Goal: Navigation & Orientation: Find specific page/section

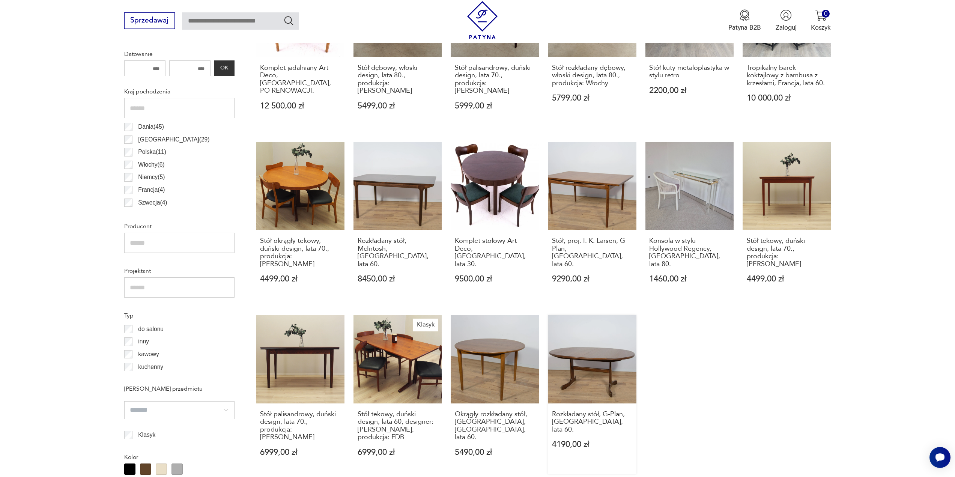
scroll to position [452, 0]
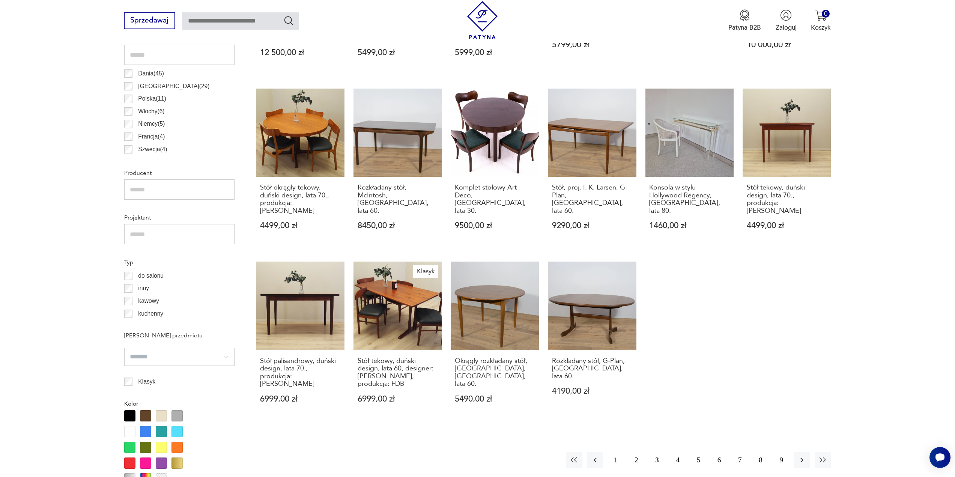
click at [675, 452] on button "4" at bounding box center [678, 460] width 16 height 16
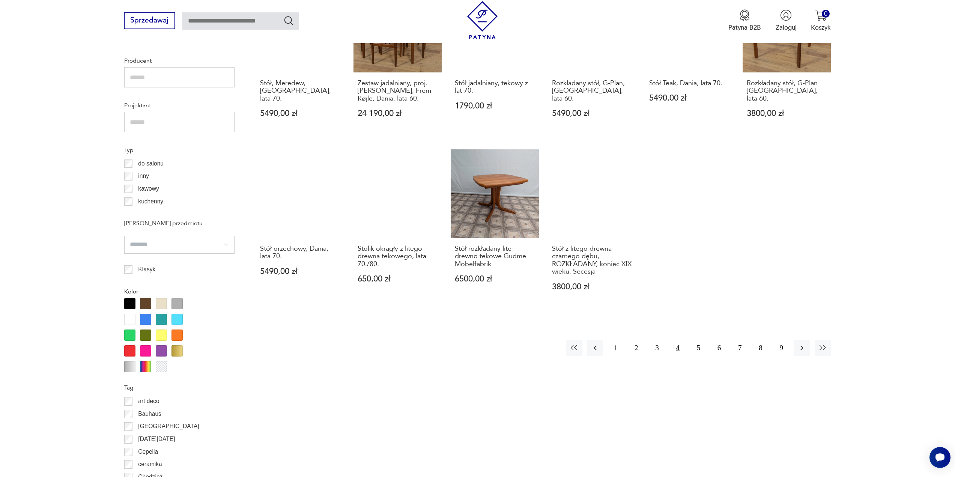
scroll to position [565, 0]
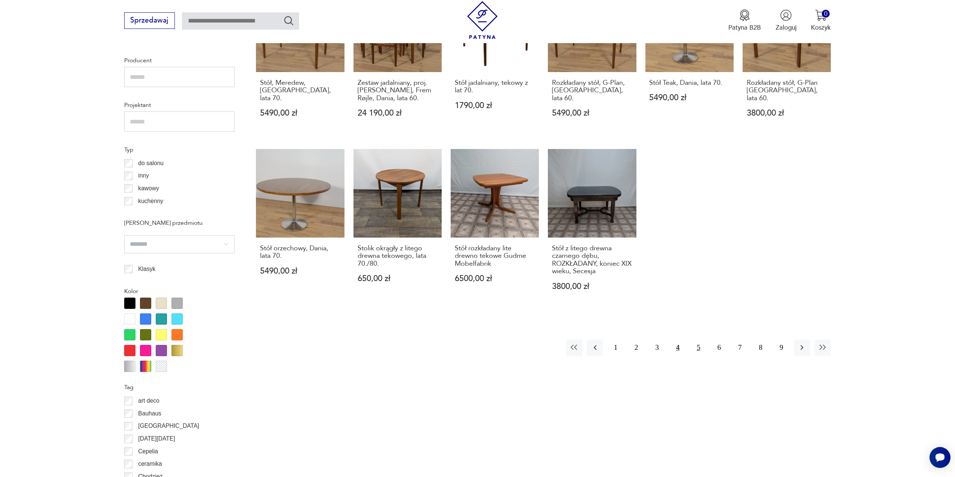
click at [698, 350] on button "5" at bounding box center [698, 348] width 16 height 16
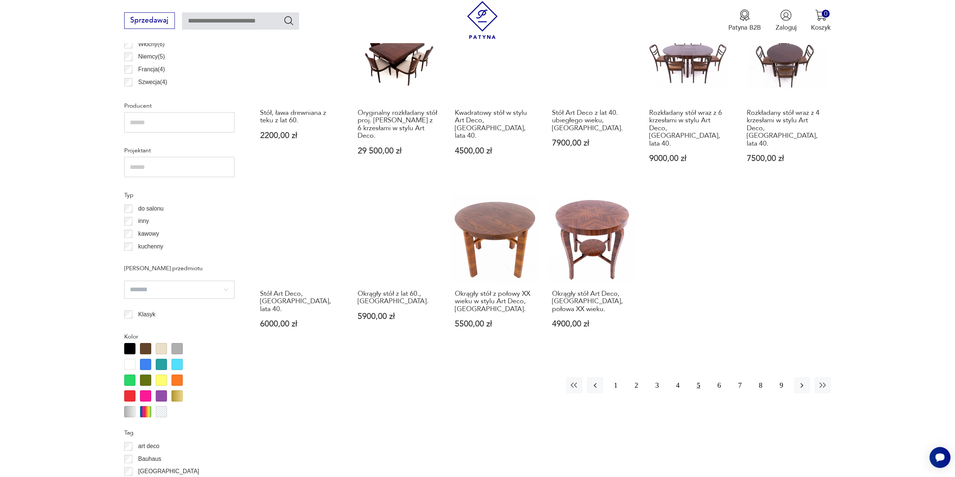
scroll to position [527, 0]
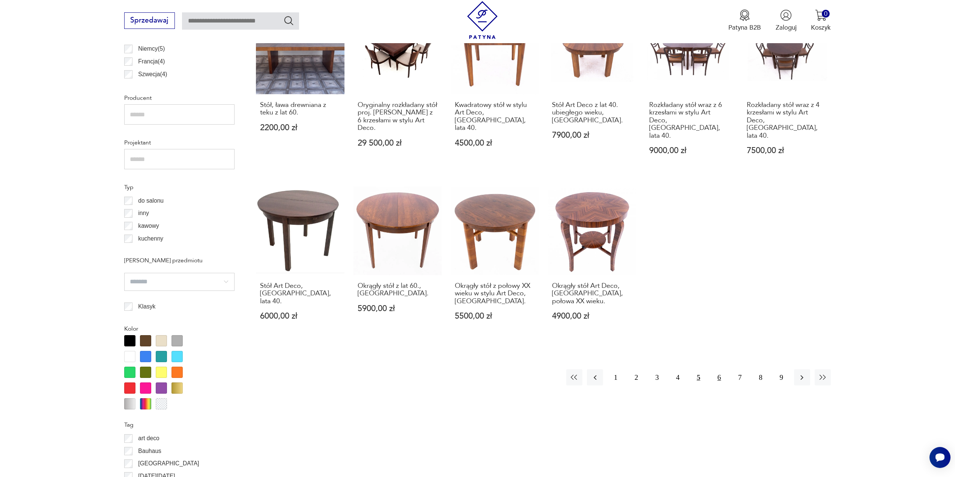
click at [721, 369] on button "6" at bounding box center [719, 377] width 16 height 16
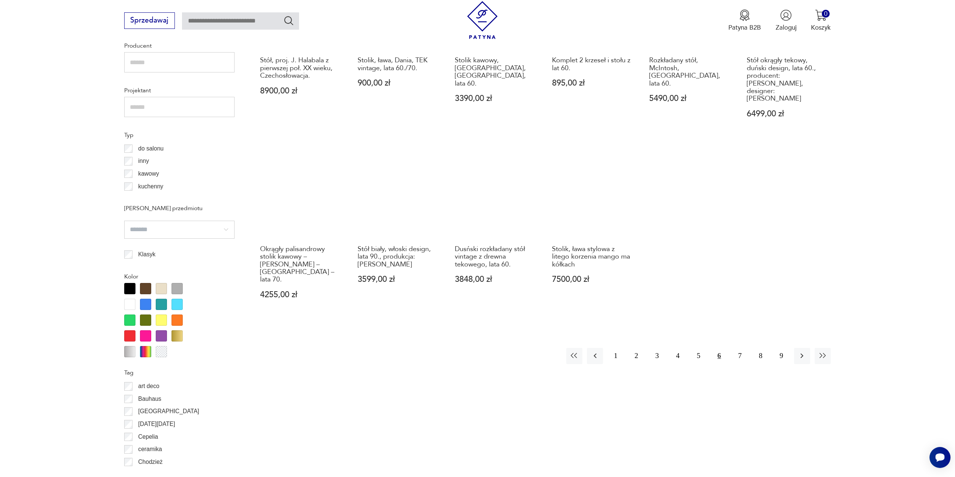
scroll to position [603, 0]
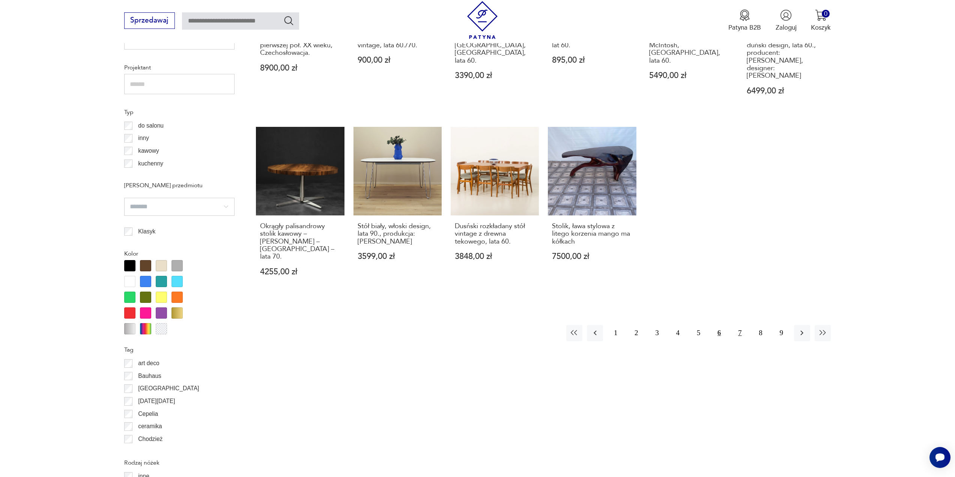
click at [742, 325] on button "7" at bounding box center [740, 333] width 16 height 16
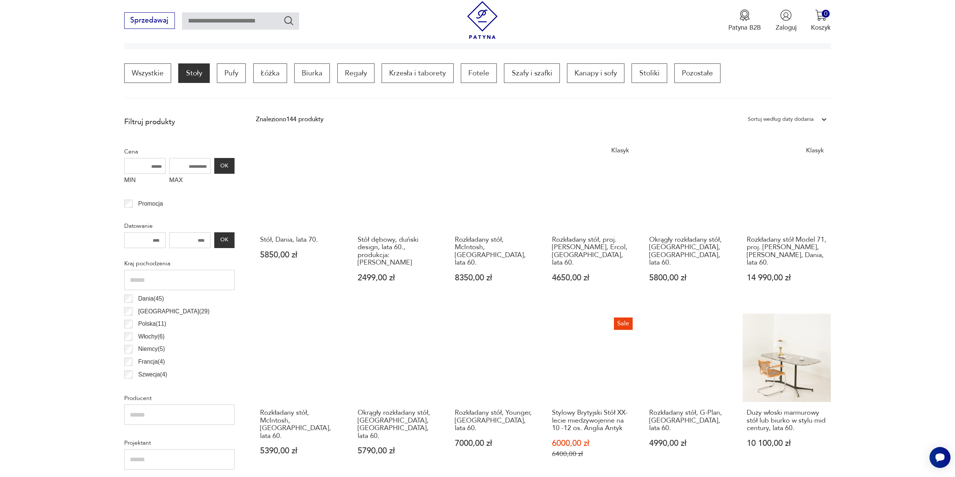
scroll to position [452, 0]
